Goal: Task Accomplishment & Management: Manage account settings

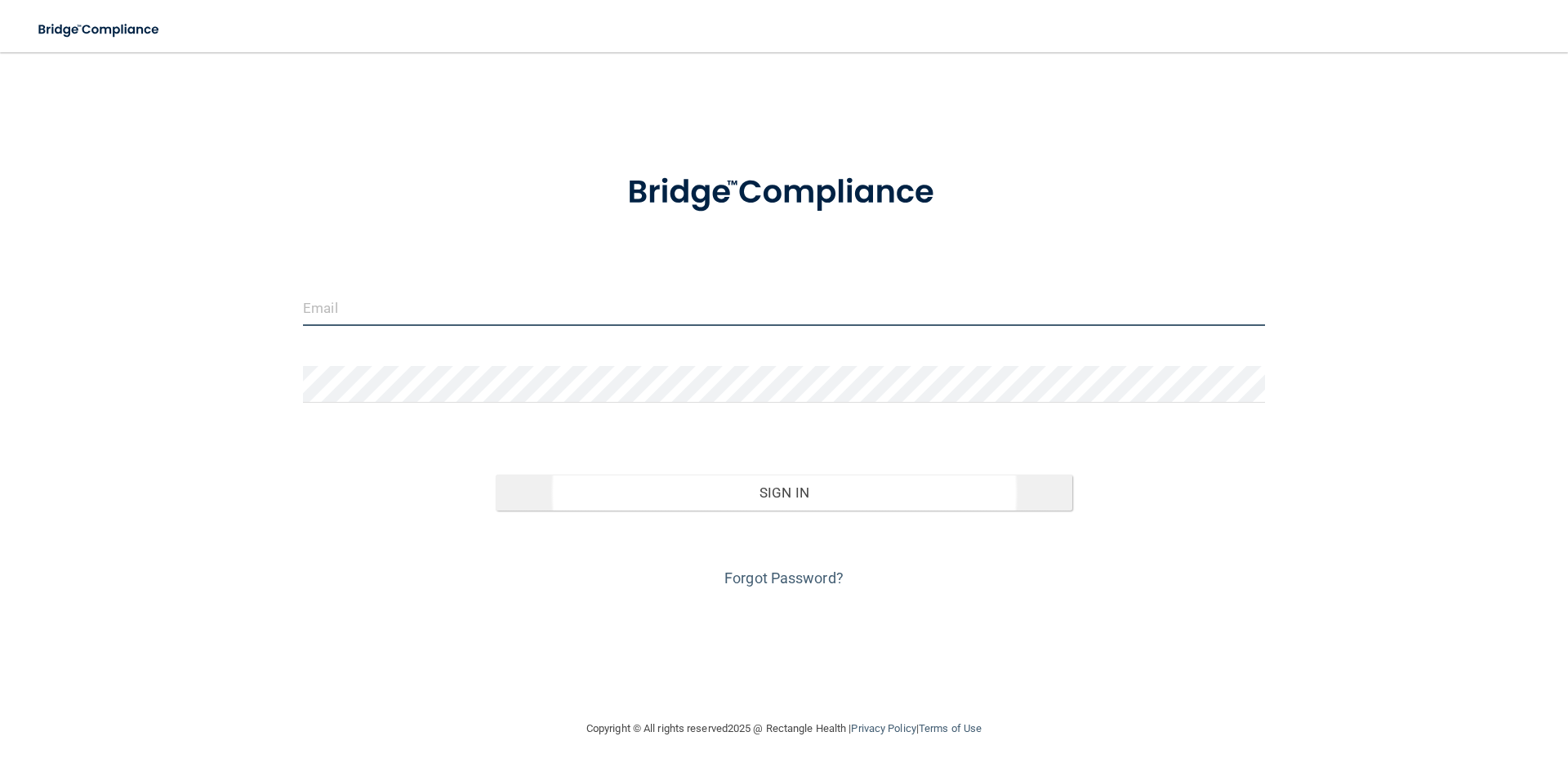
type input "[EMAIL_ADDRESS][DOMAIN_NAME]"
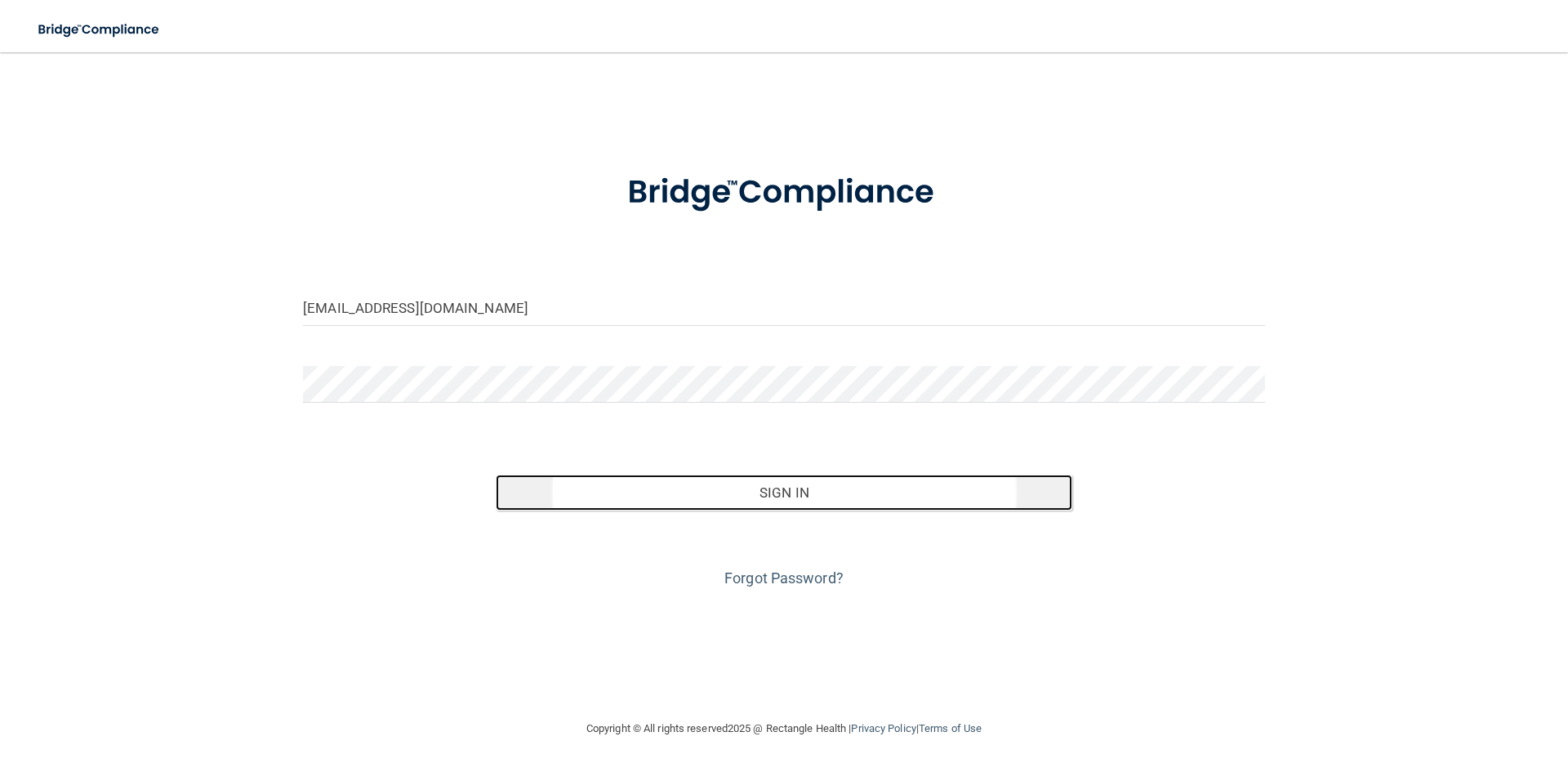
click at [766, 488] on button "Sign In" at bounding box center [784, 492] width 578 height 36
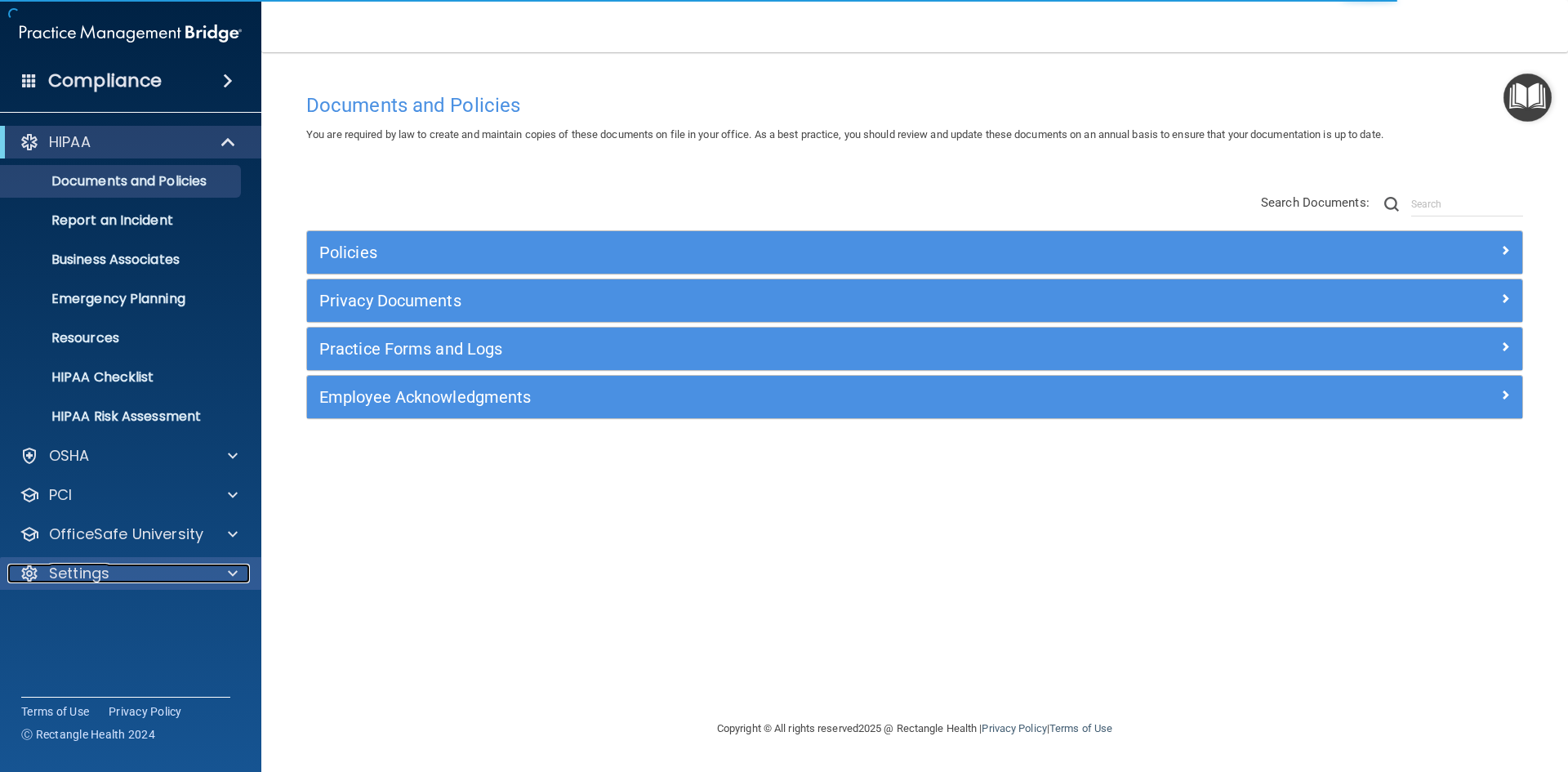
click at [102, 571] on p "Settings" at bounding box center [79, 573] width 60 height 19
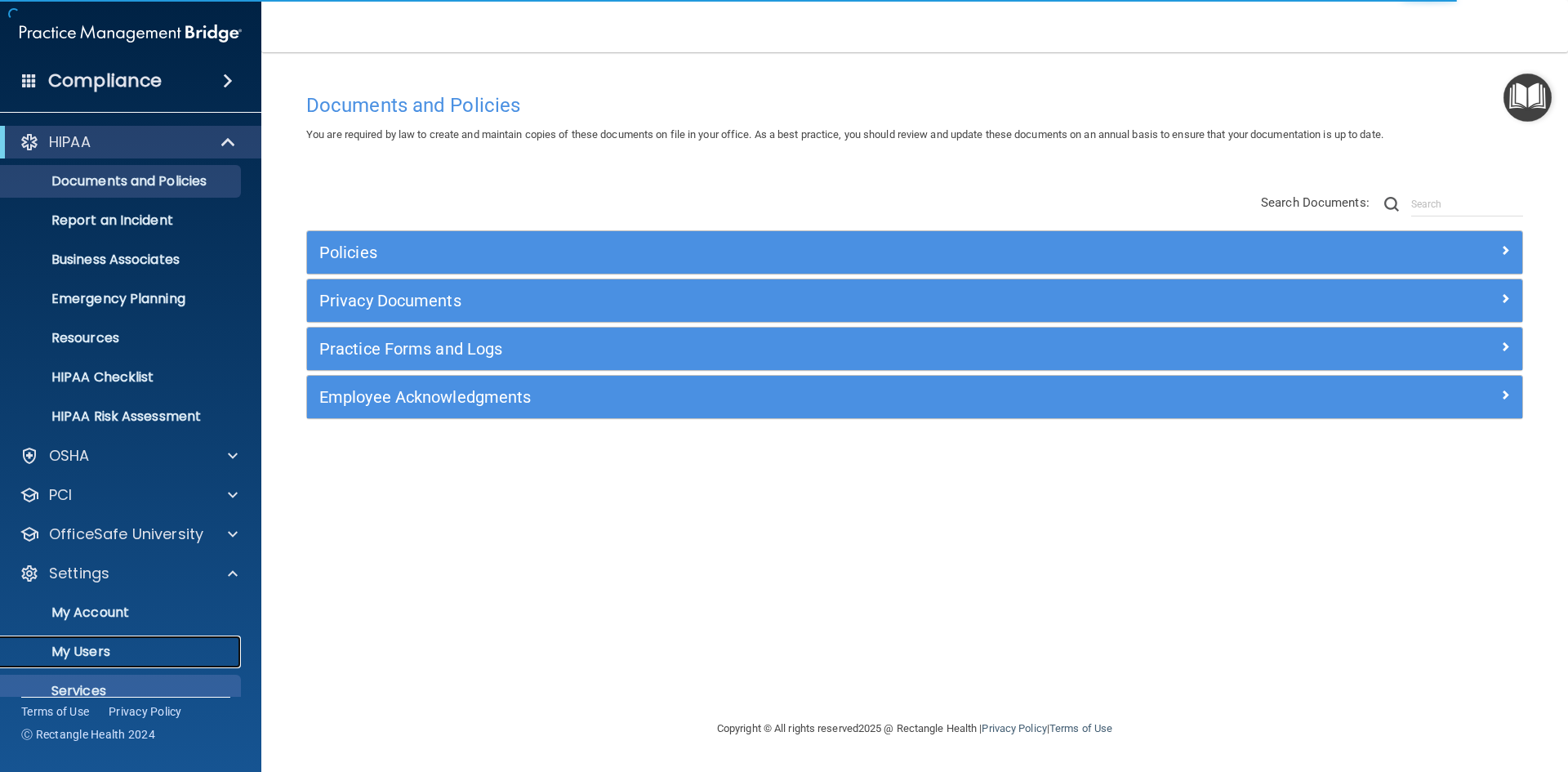
click at [108, 650] on p "My Users" at bounding box center [122, 651] width 223 height 17
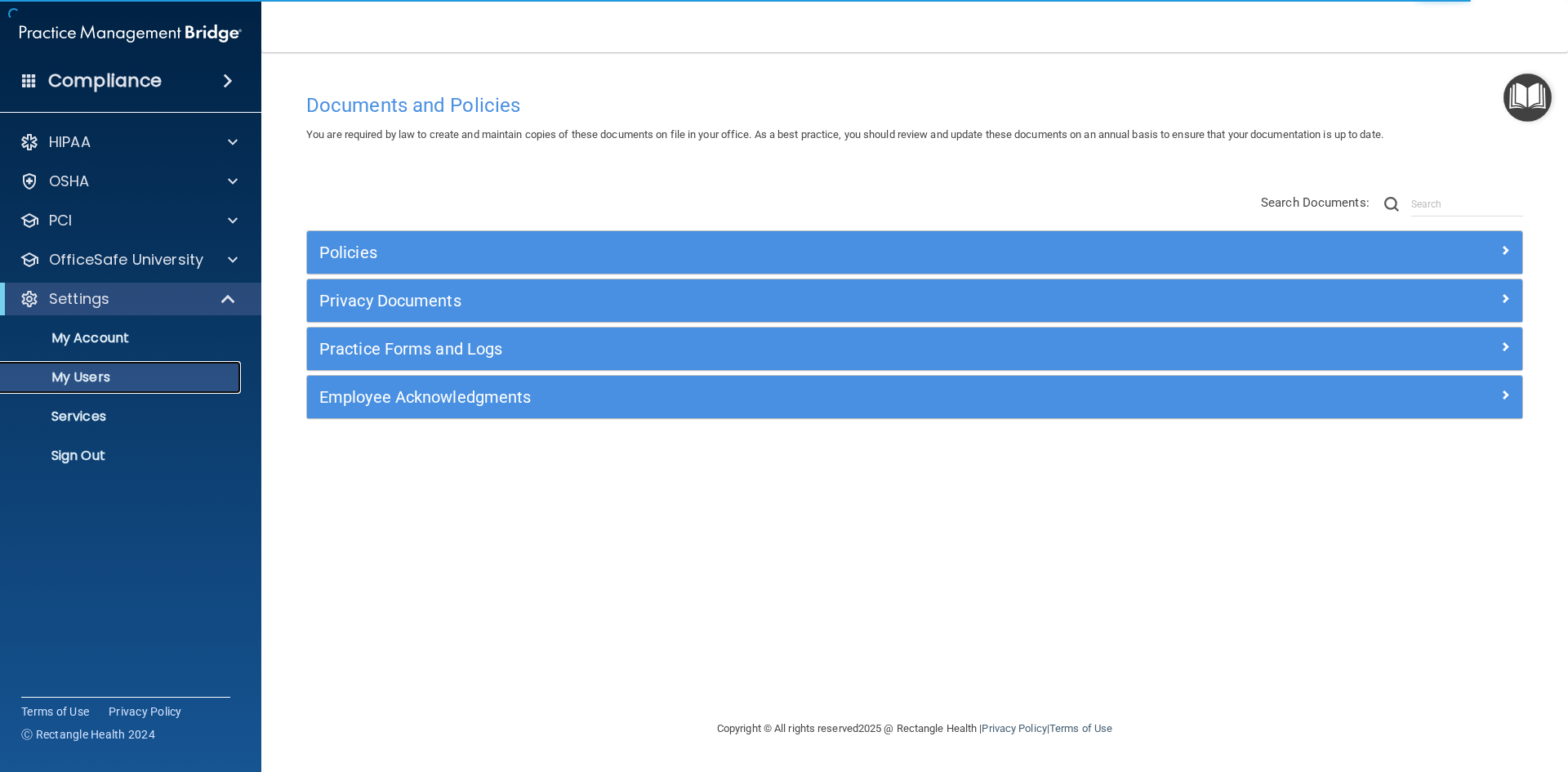
select select "20"
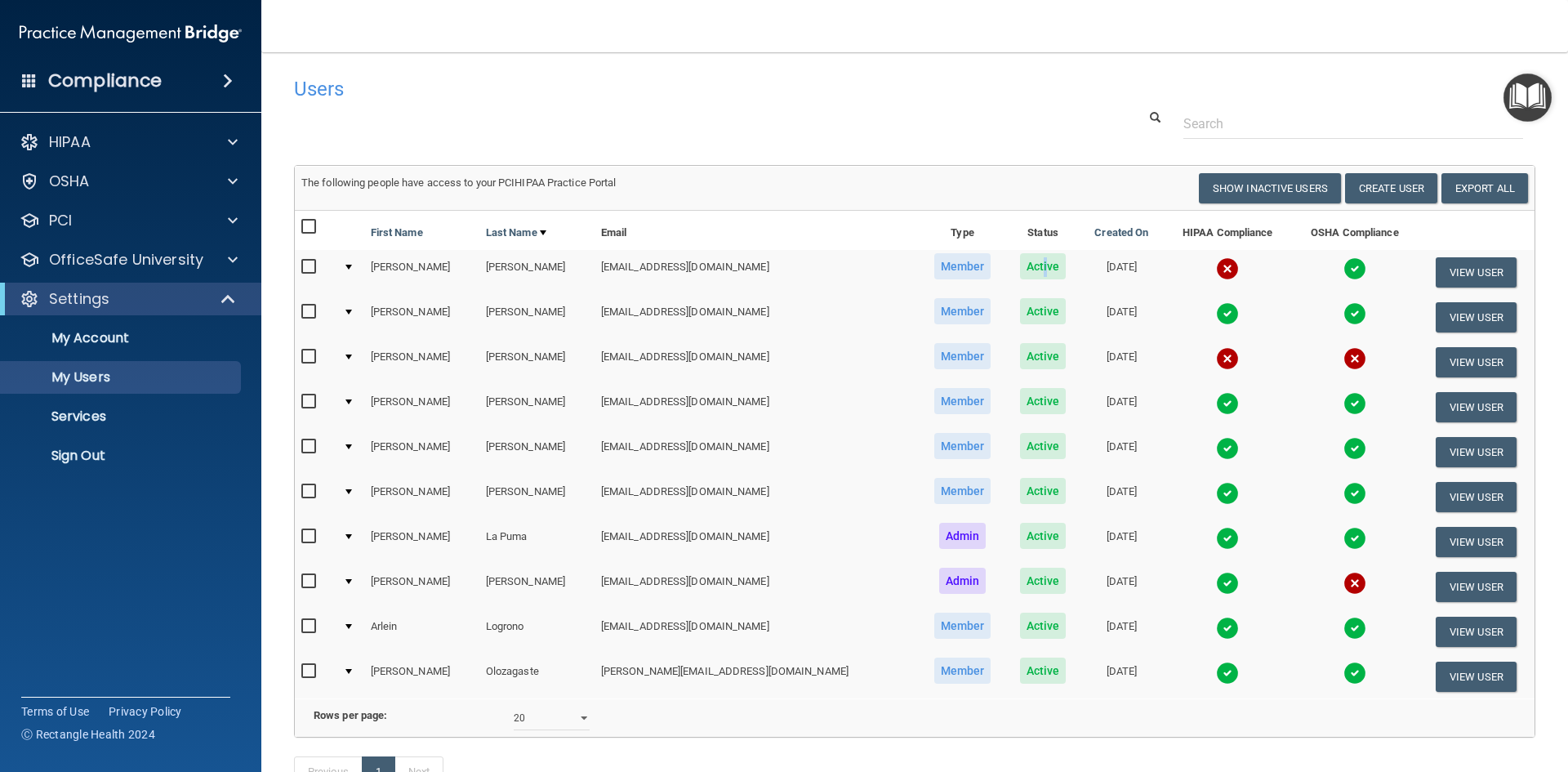
click at [1020, 264] on span "Active" at bounding box center [1043, 266] width 46 height 26
click at [1471, 265] on button "View User" at bounding box center [1476, 272] width 80 height 31
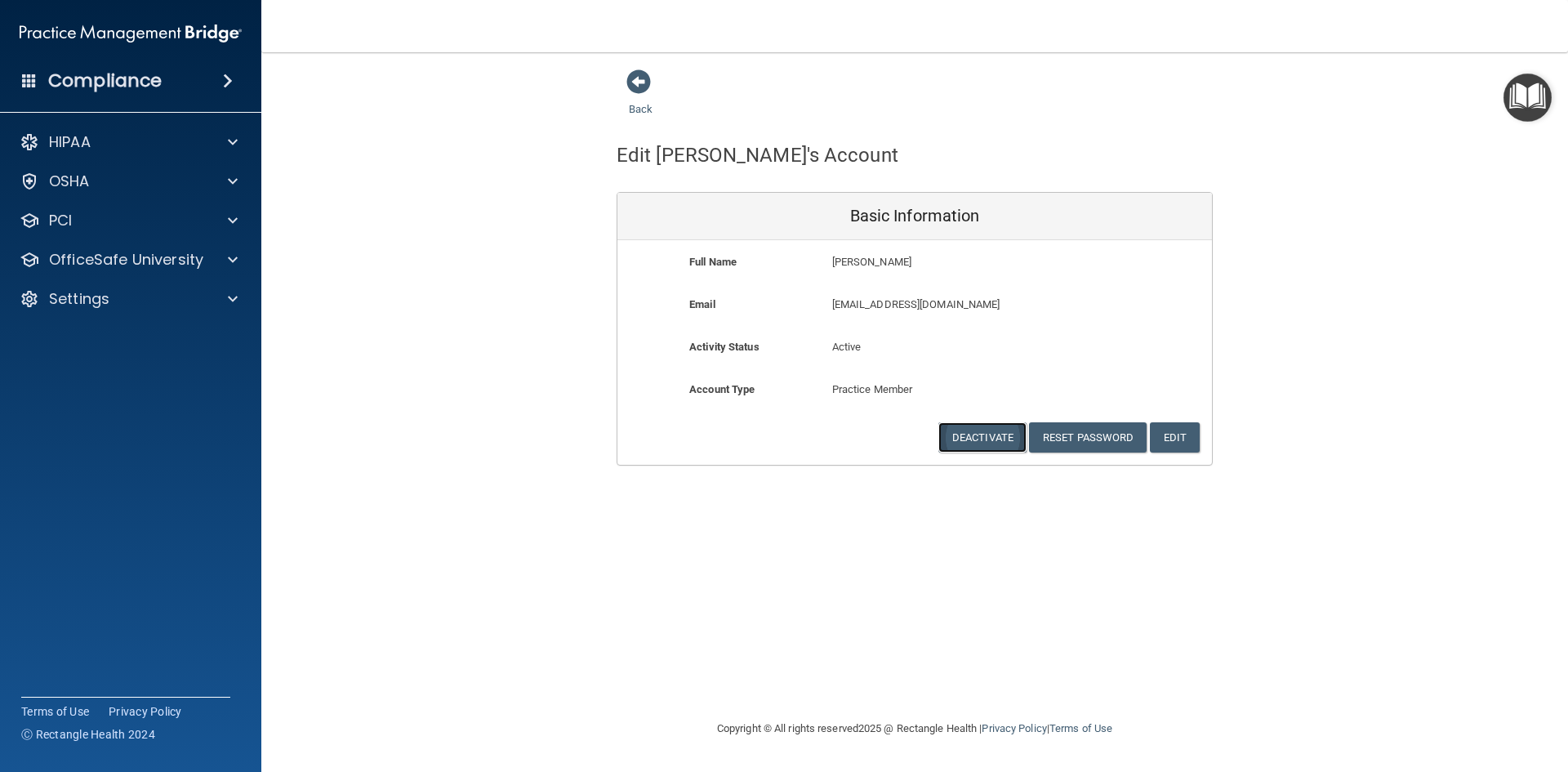
click at [973, 436] on button "Deactivate" at bounding box center [982, 437] width 88 height 31
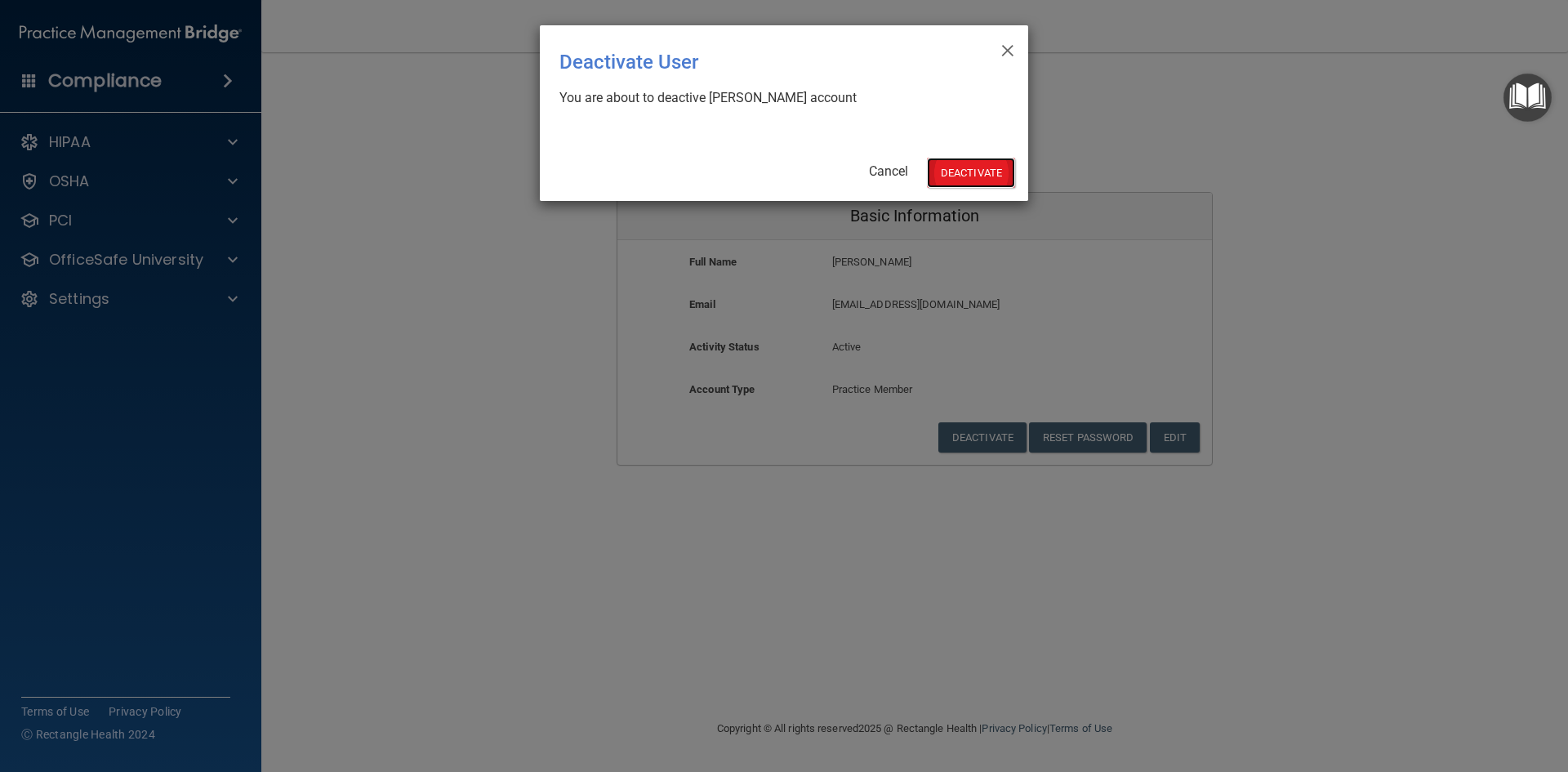
click at [976, 170] on button "Deactivate" at bounding box center [970, 172] width 88 height 31
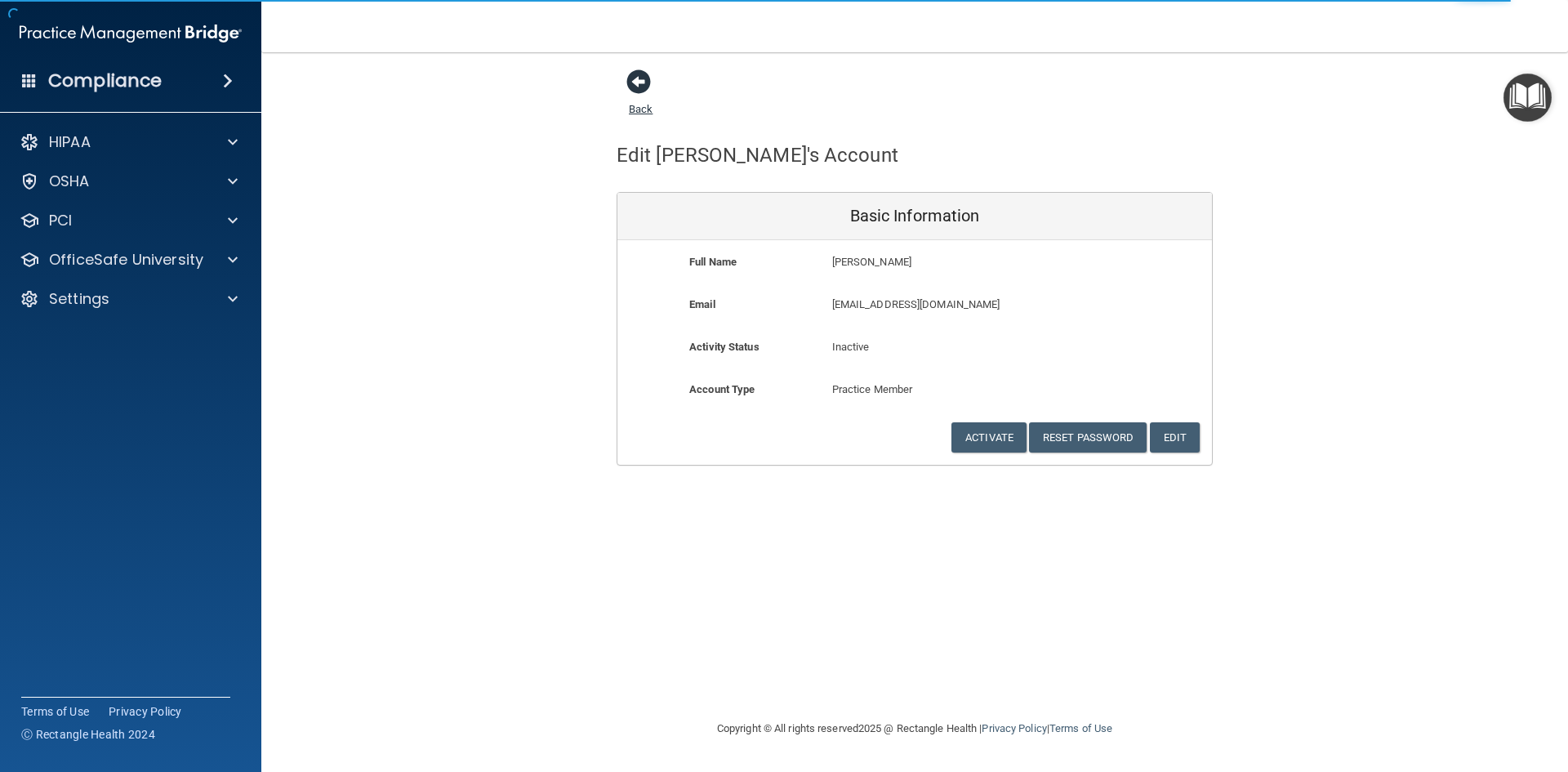
click at [640, 83] on span at bounding box center [639, 81] width 24 height 25
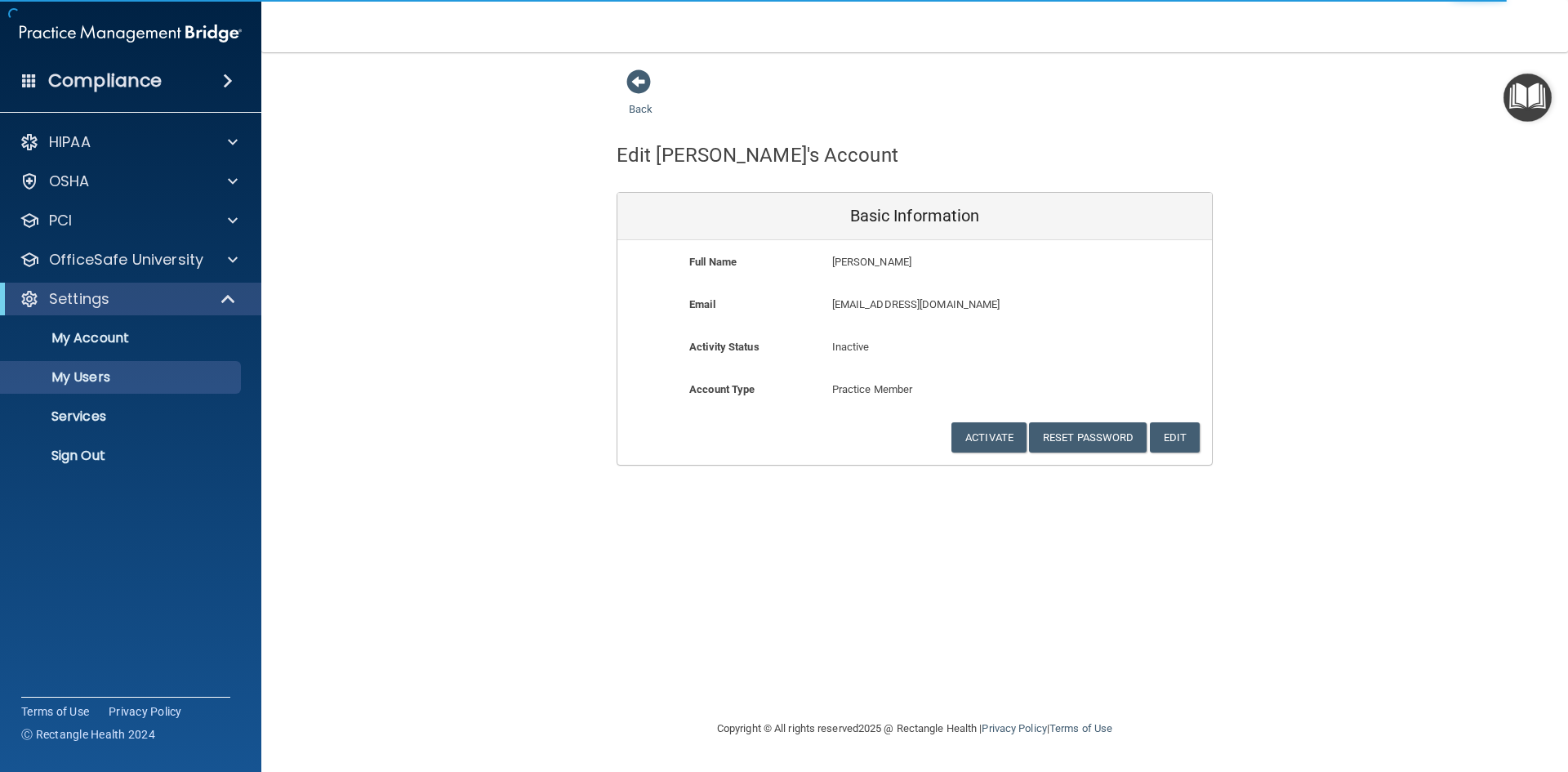
select select "20"
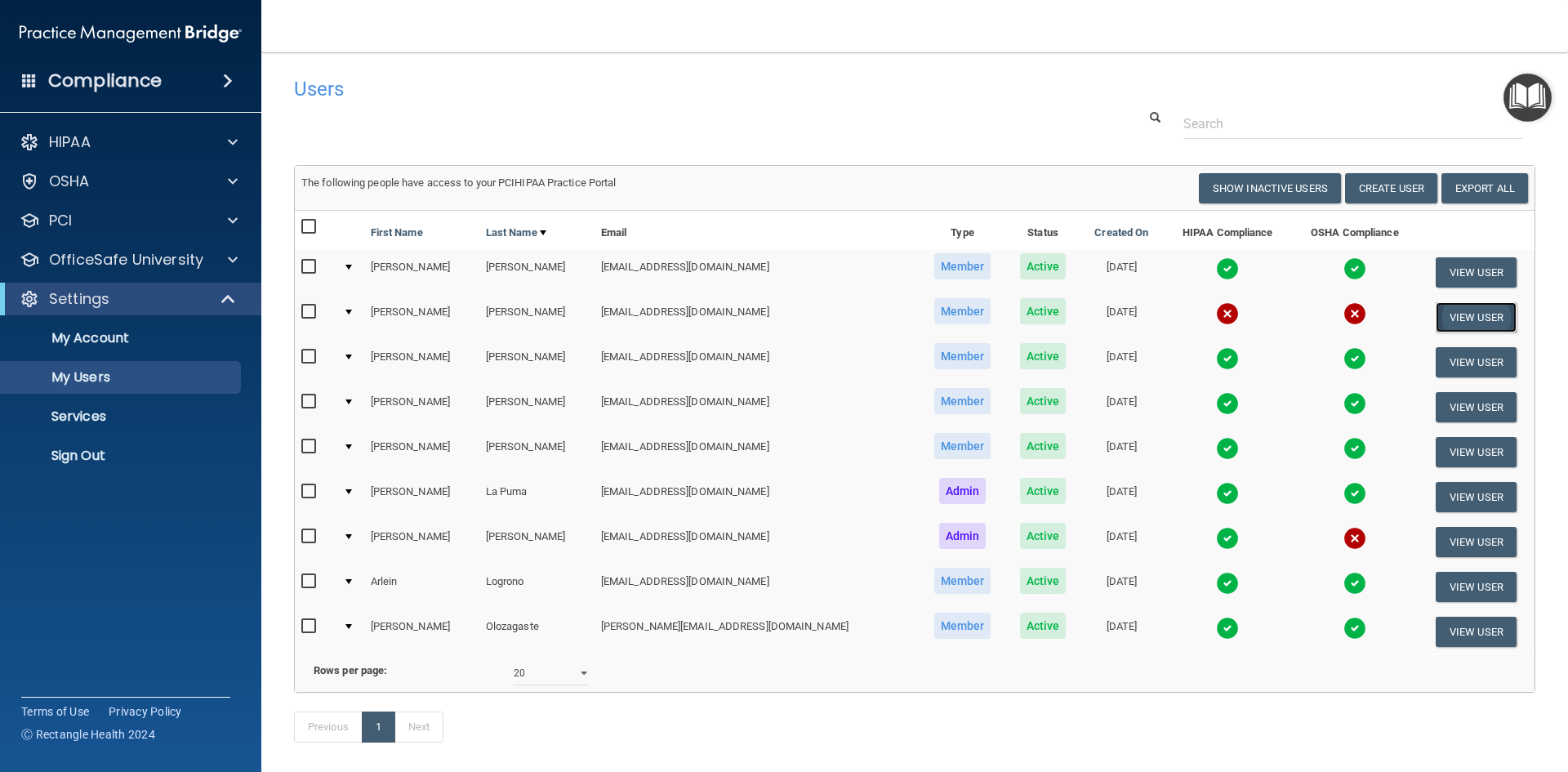
click at [1458, 312] on button "View User" at bounding box center [1476, 317] width 80 height 31
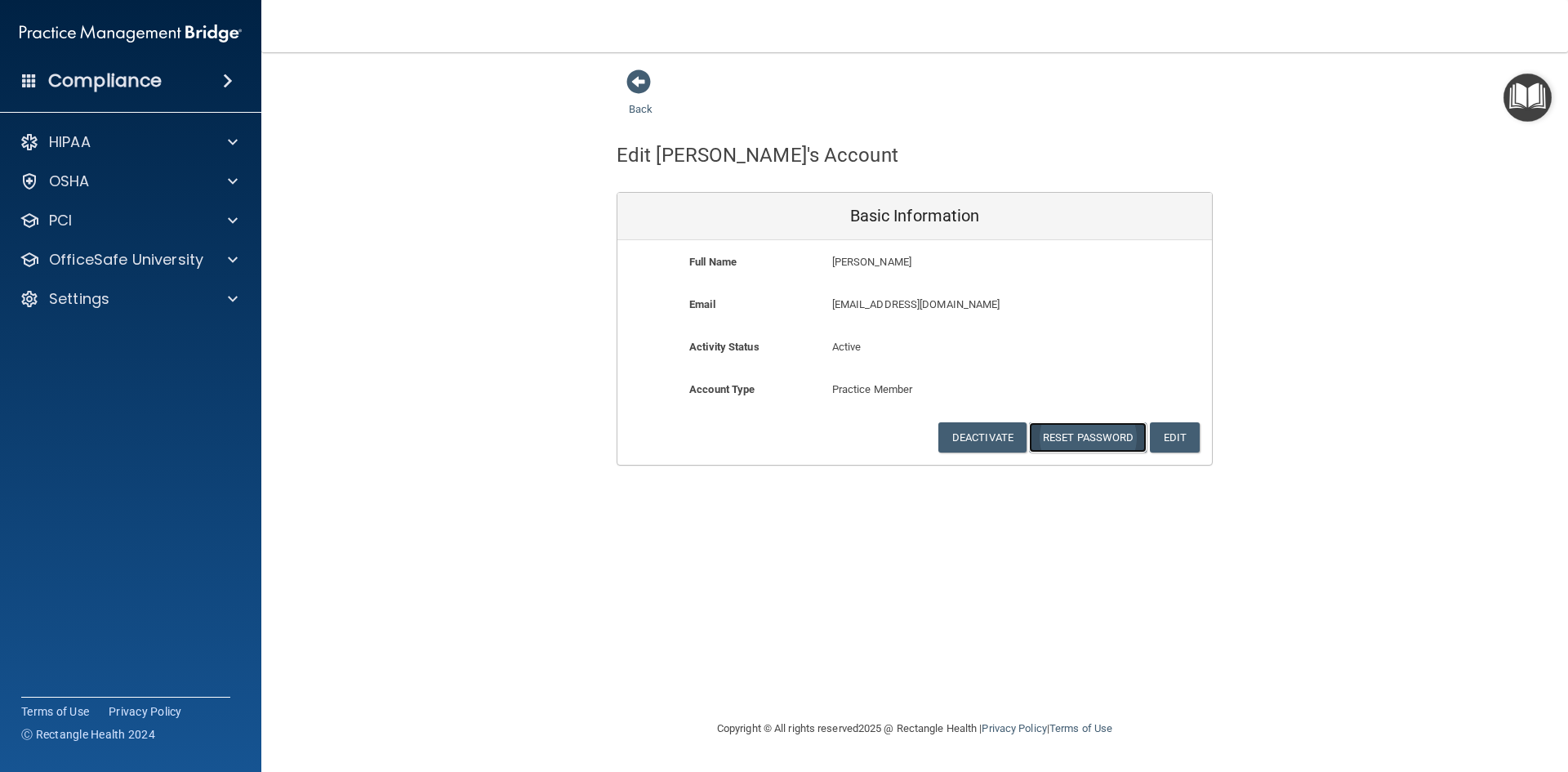
click at [1080, 437] on button "Reset Password" at bounding box center [1088, 437] width 117 height 31
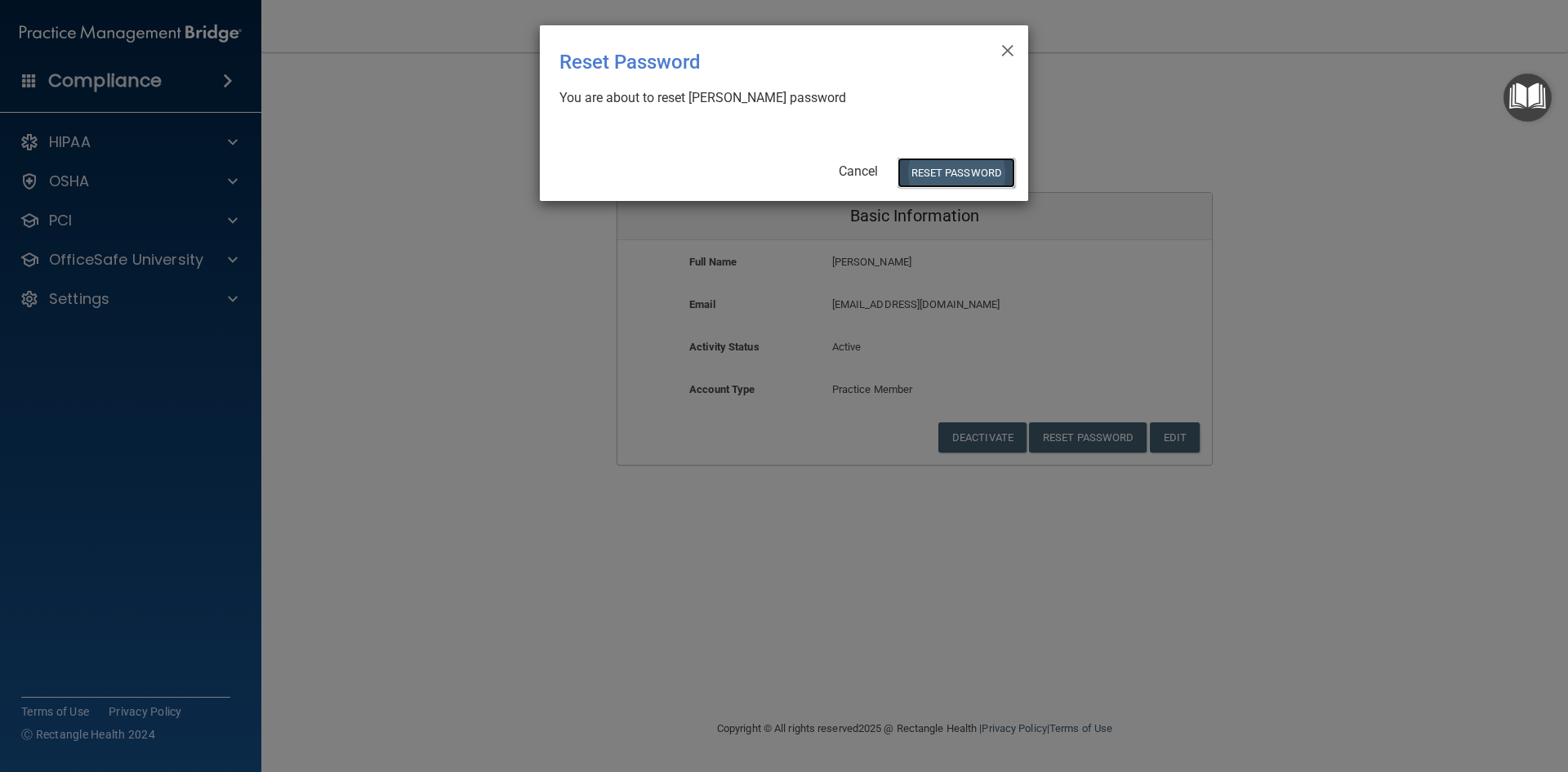
click at [939, 168] on button "Reset Password" at bounding box center [956, 172] width 117 height 31
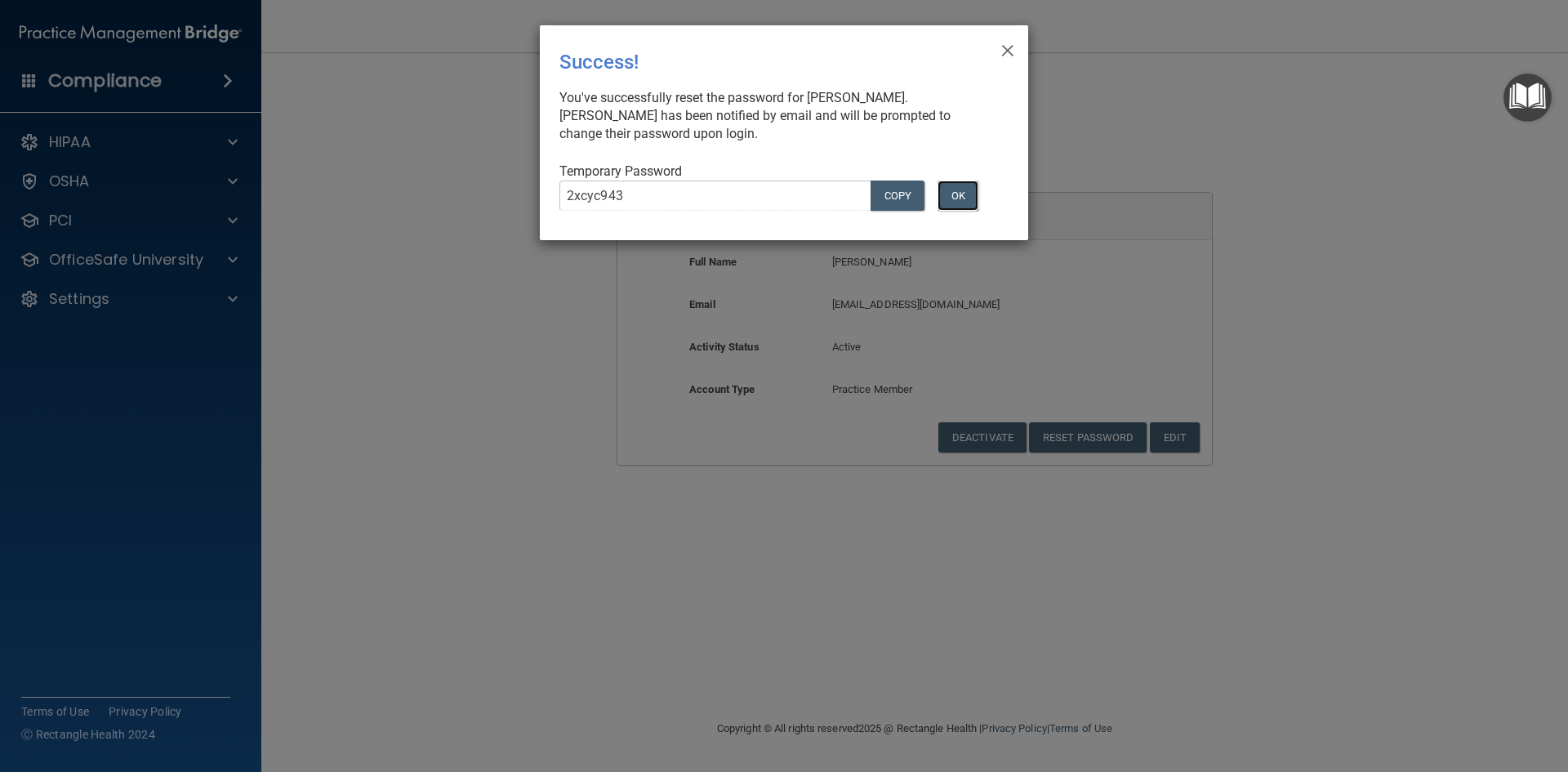
click at [954, 192] on button "OK" at bounding box center [957, 195] width 41 height 31
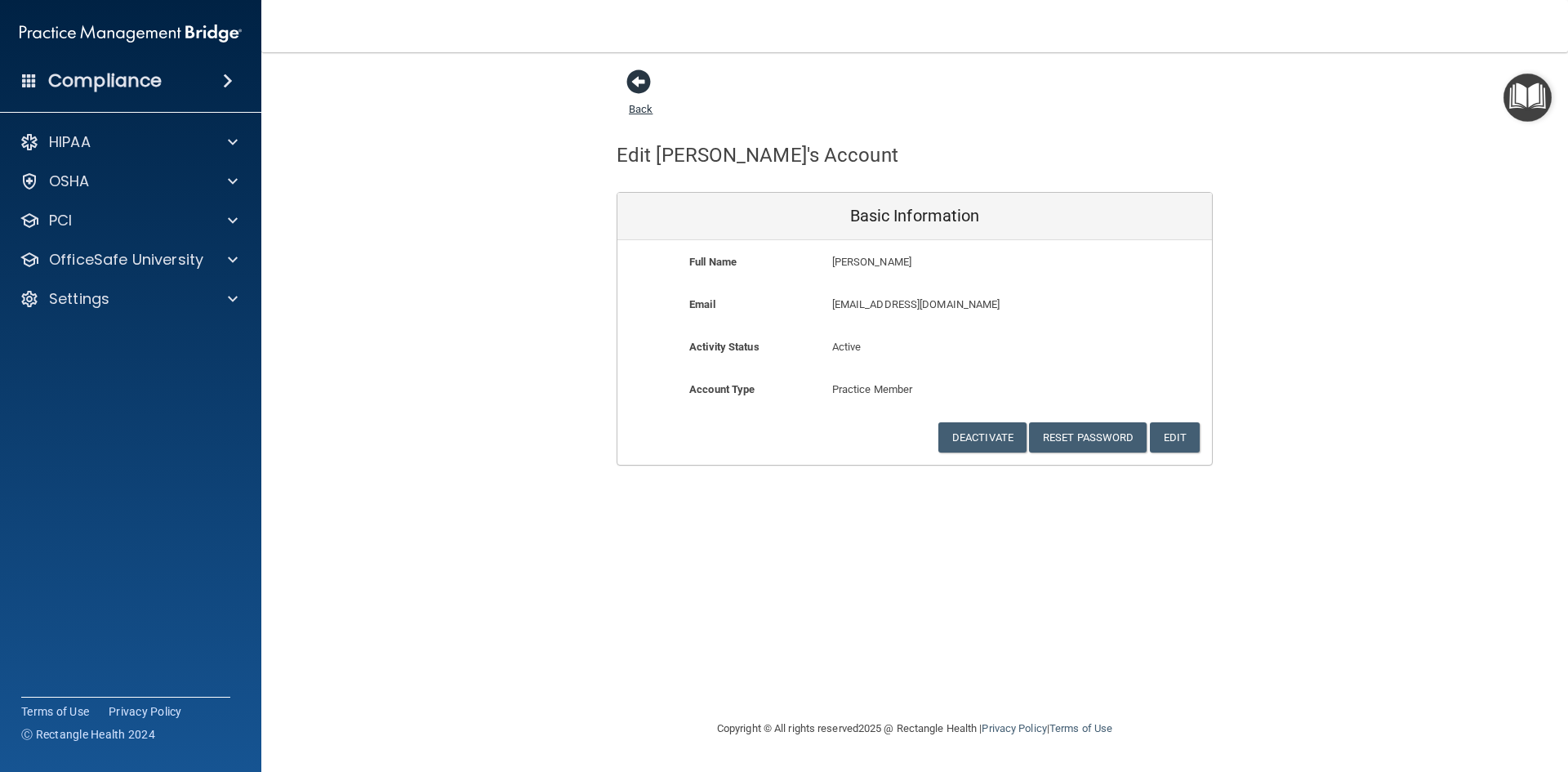
click at [637, 82] on span at bounding box center [639, 81] width 24 height 25
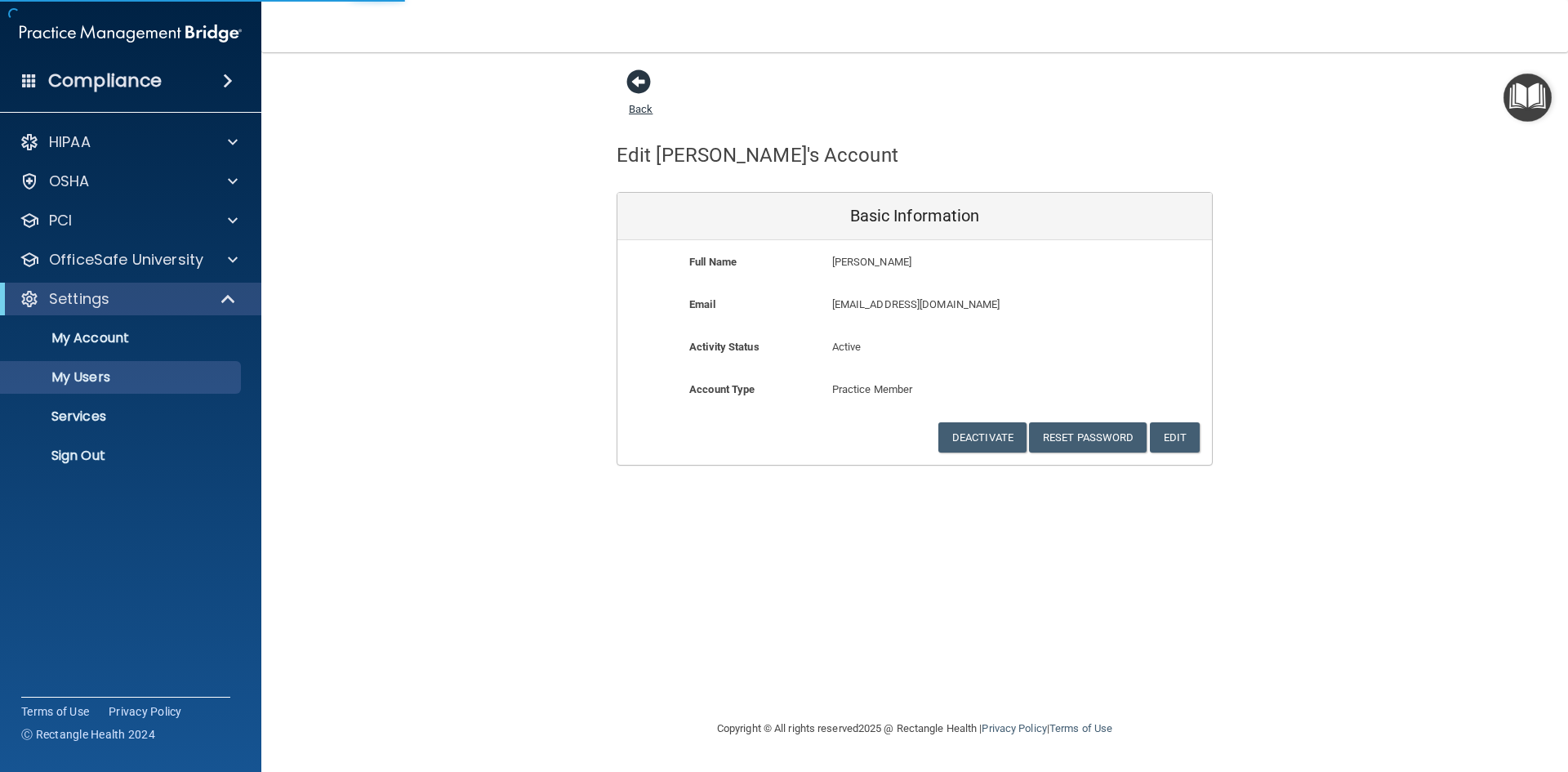
select select "20"
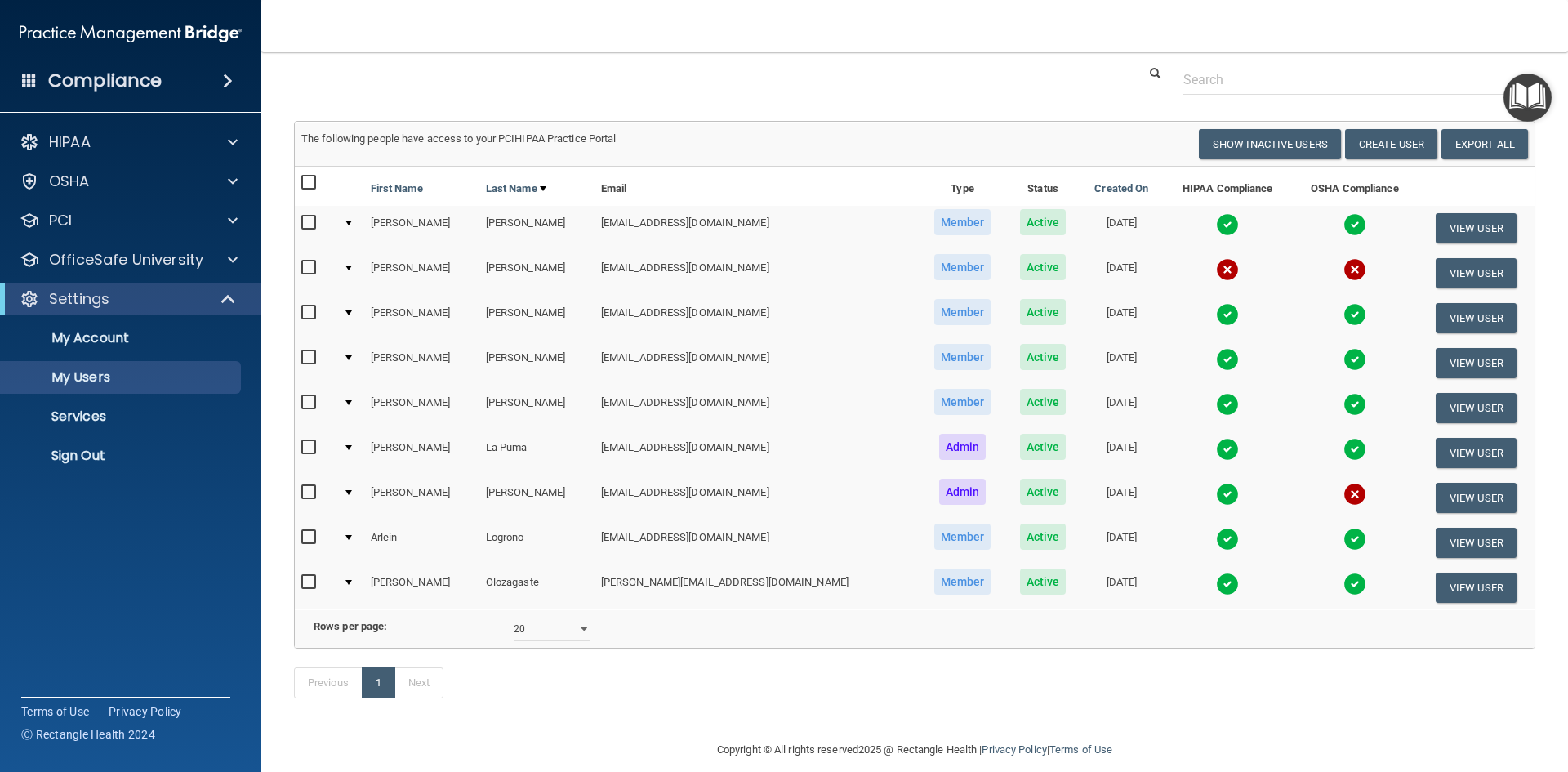
scroll to position [86, 0]
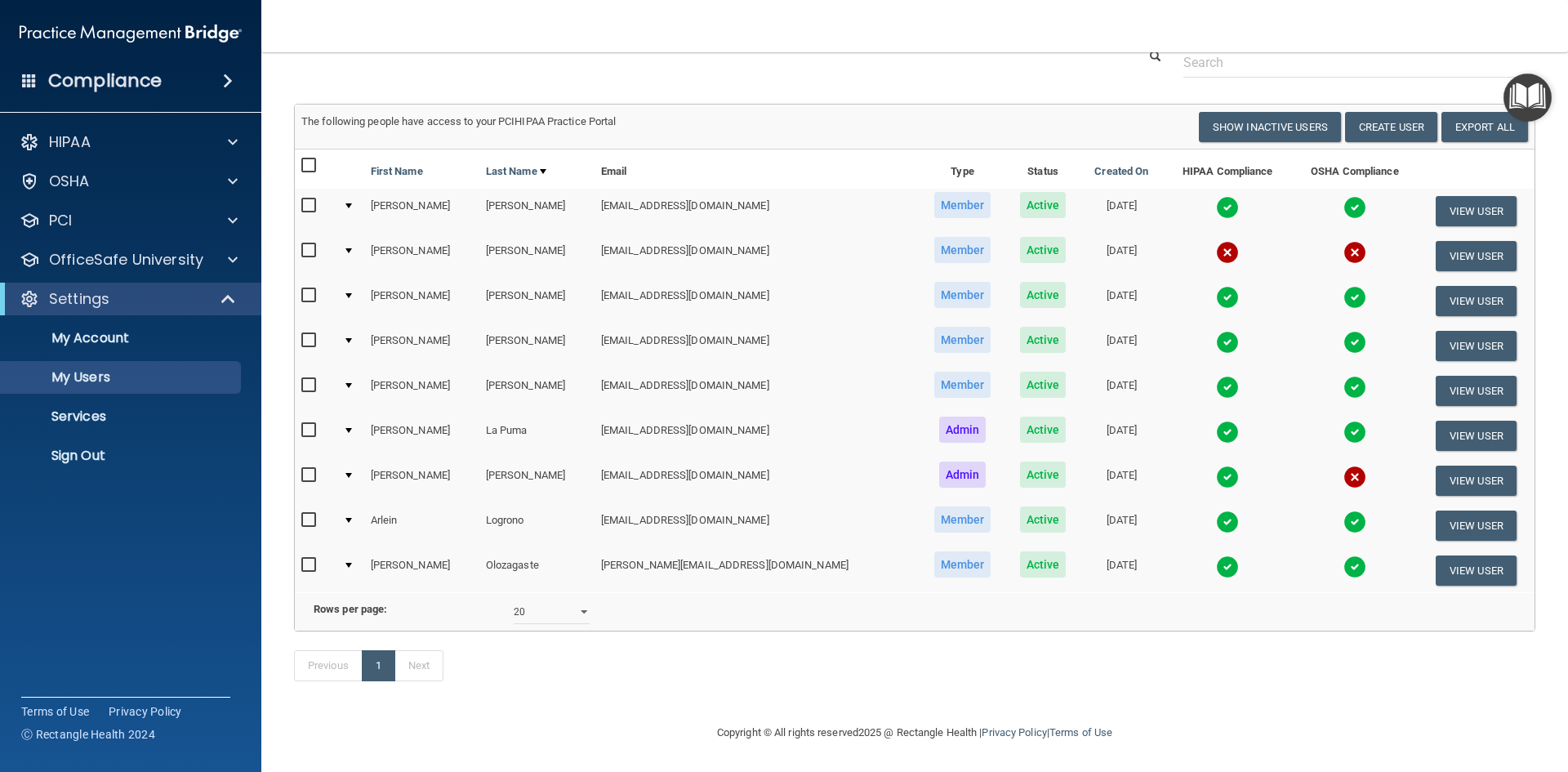
click at [1343, 466] on img at bounding box center [1354, 477] width 23 height 23
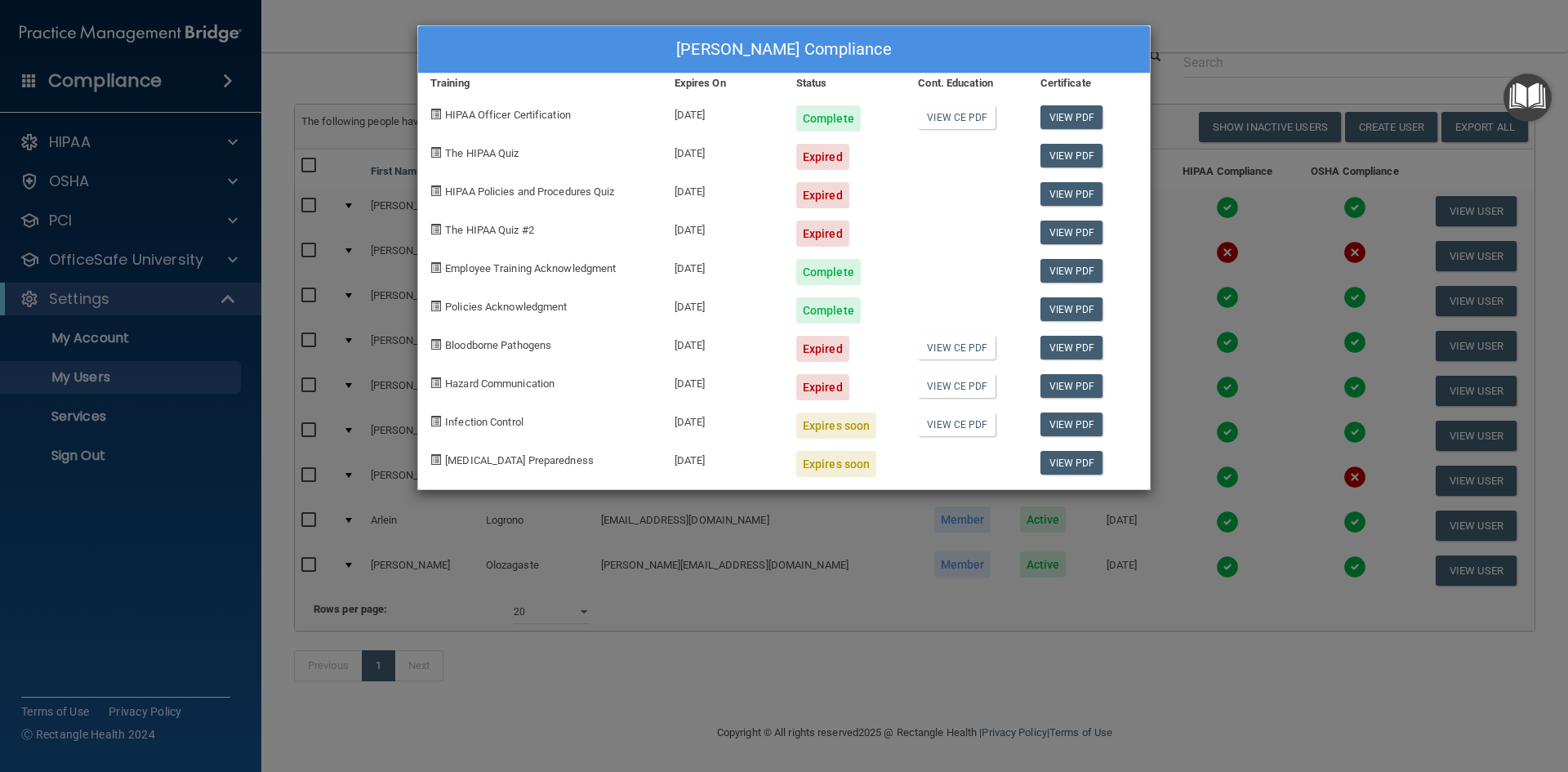
click at [837, 153] on div "Expired" at bounding box center [822, 157] width 53 height 26
click at [1062, 157] on link "View PDF" at bounding box center [1072, 155] width 63 height 24
click at [1321, 27] on div "[PERSON_NAME] Compliance Training Expires On Status Cont. Education Certificate…" at bounding box center [784, 386] width 1568 height 772
